Goal: Task Accomplishment & Management: Use online tool/utility

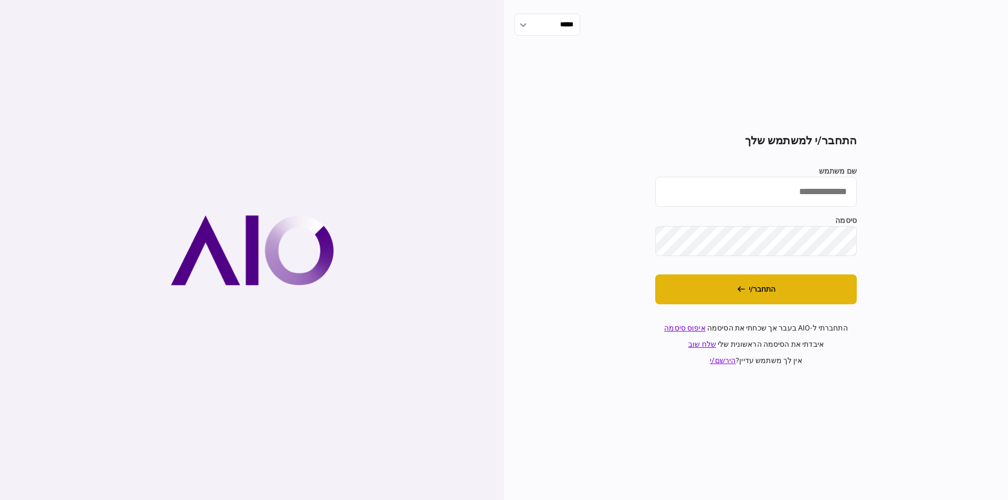
type input "**********"
click at [799, 292] on button "התחבר/י" at bounding box center [756, 290] width 202 height 30
